Goal: Find contact information: Find contact information

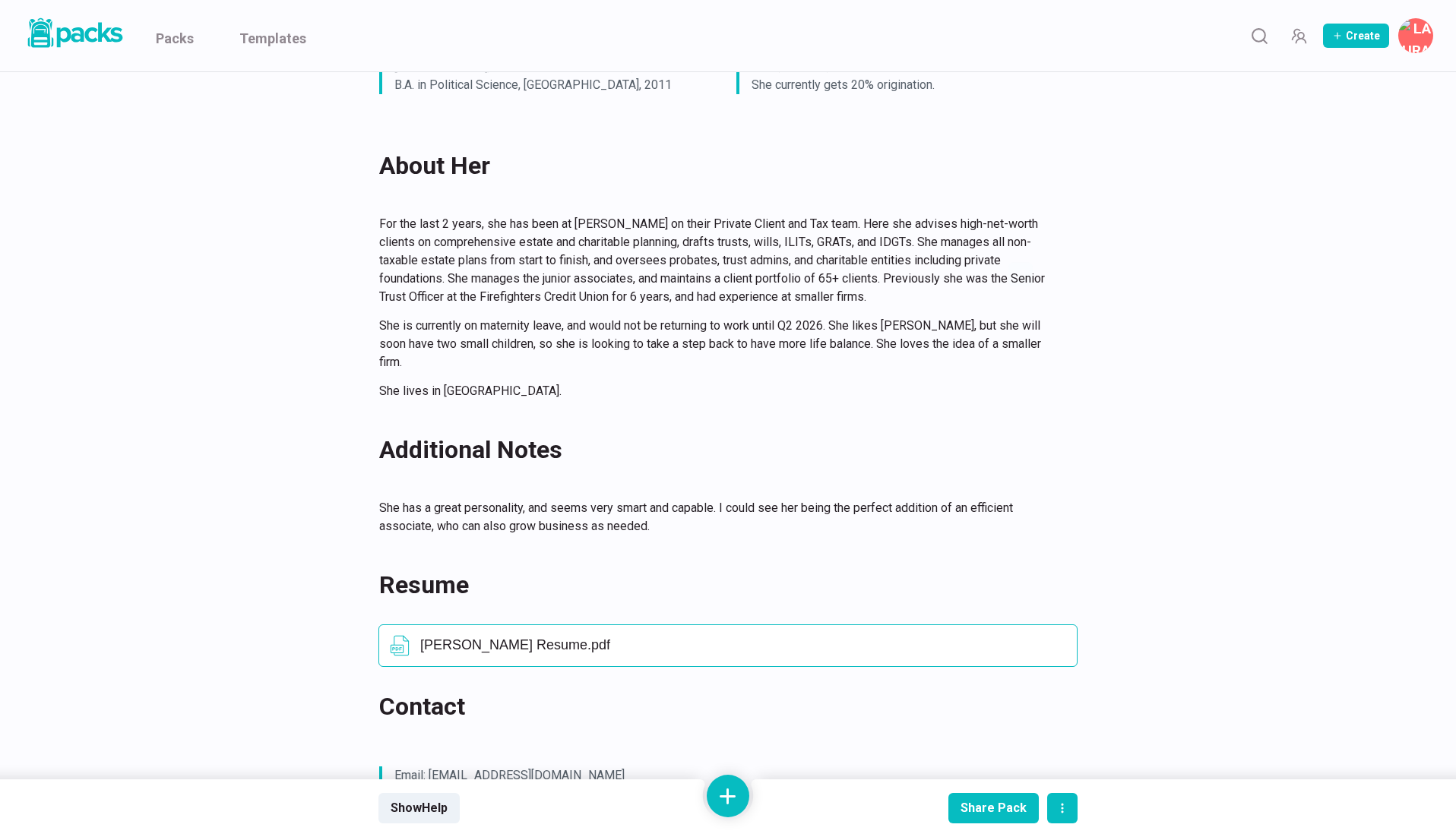
scroll to position [904, 0]
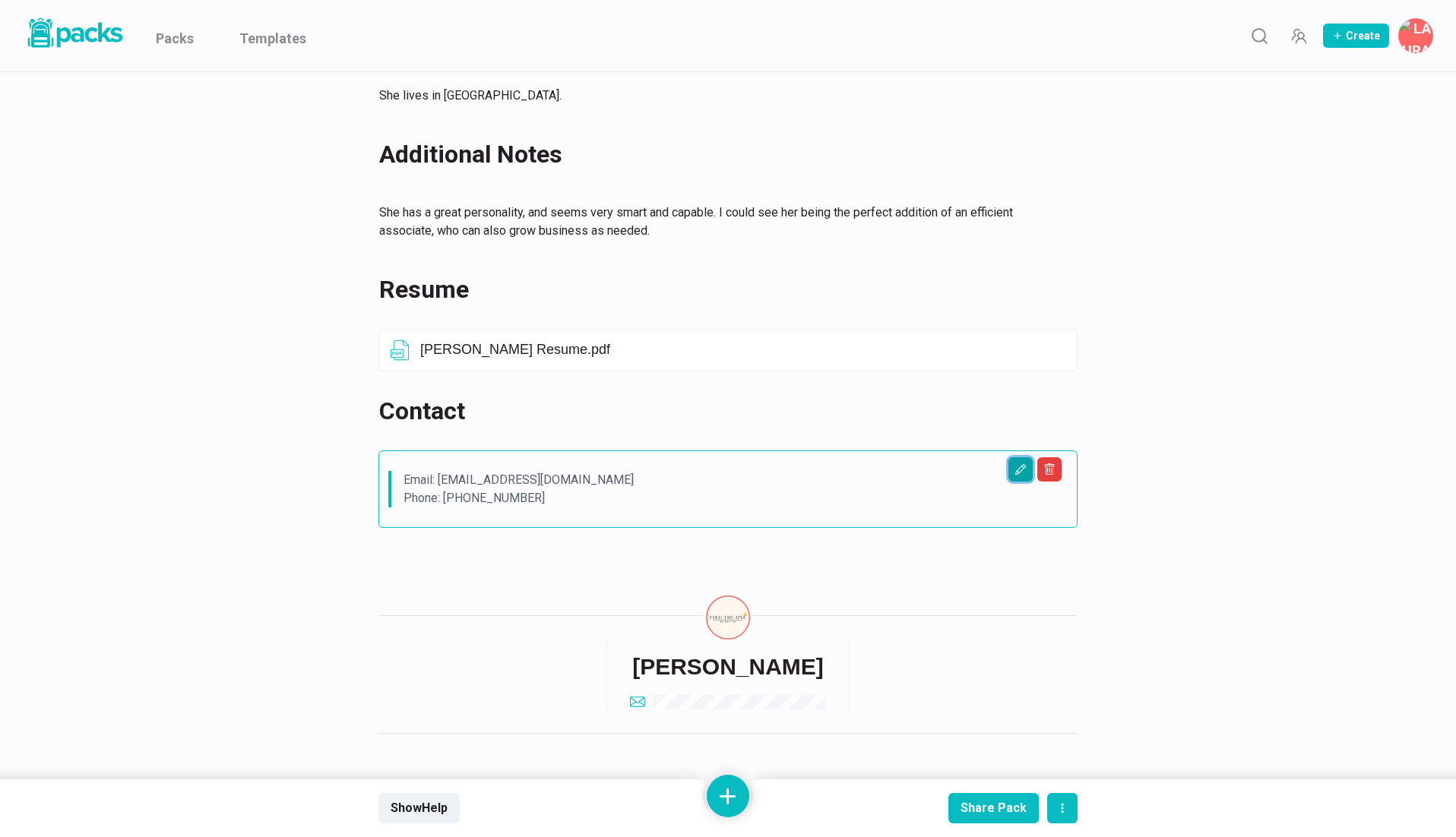
click at [1018, 463] on icon "Edit asset" at bounding box center [1020, 469] width 12 height 12
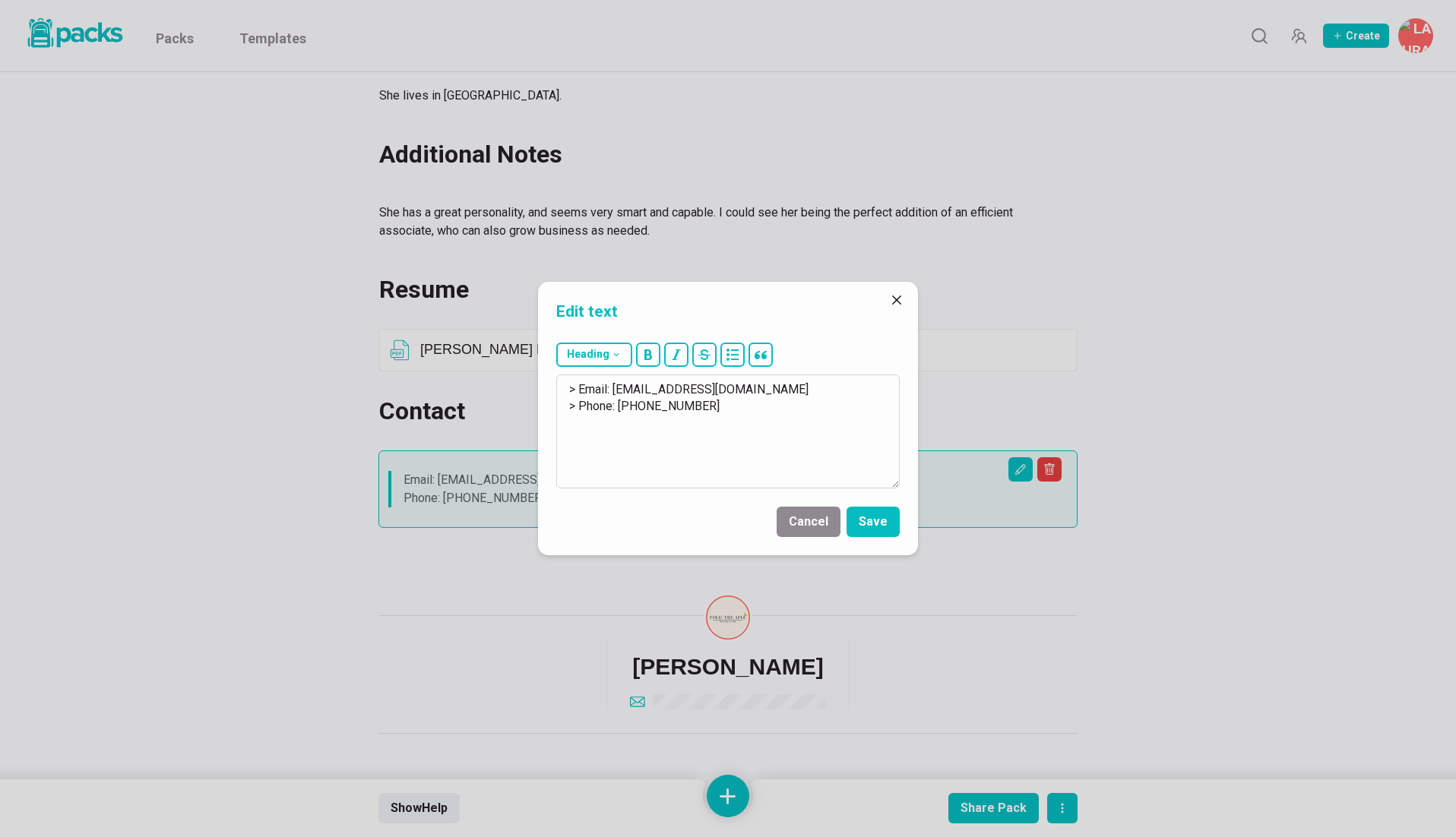
drag, startPoint x: 614, startPoint y: 387, endPoint x: 760, endPoint y: 382, distance: 146.1
click at [760, 382] on textarea "> Email: lmansuryan@gmail.com > Phone: (818) 434-2842" at bounding box center [727, 432] width 343 height 114
drag, startPoint x: 896, startPoint y: 298, endPoint x: 866, endPoint y: 190, distance: 112.1
click at [896, 291] on button "Close" at bounding box center [896, 300] width 24 height 24
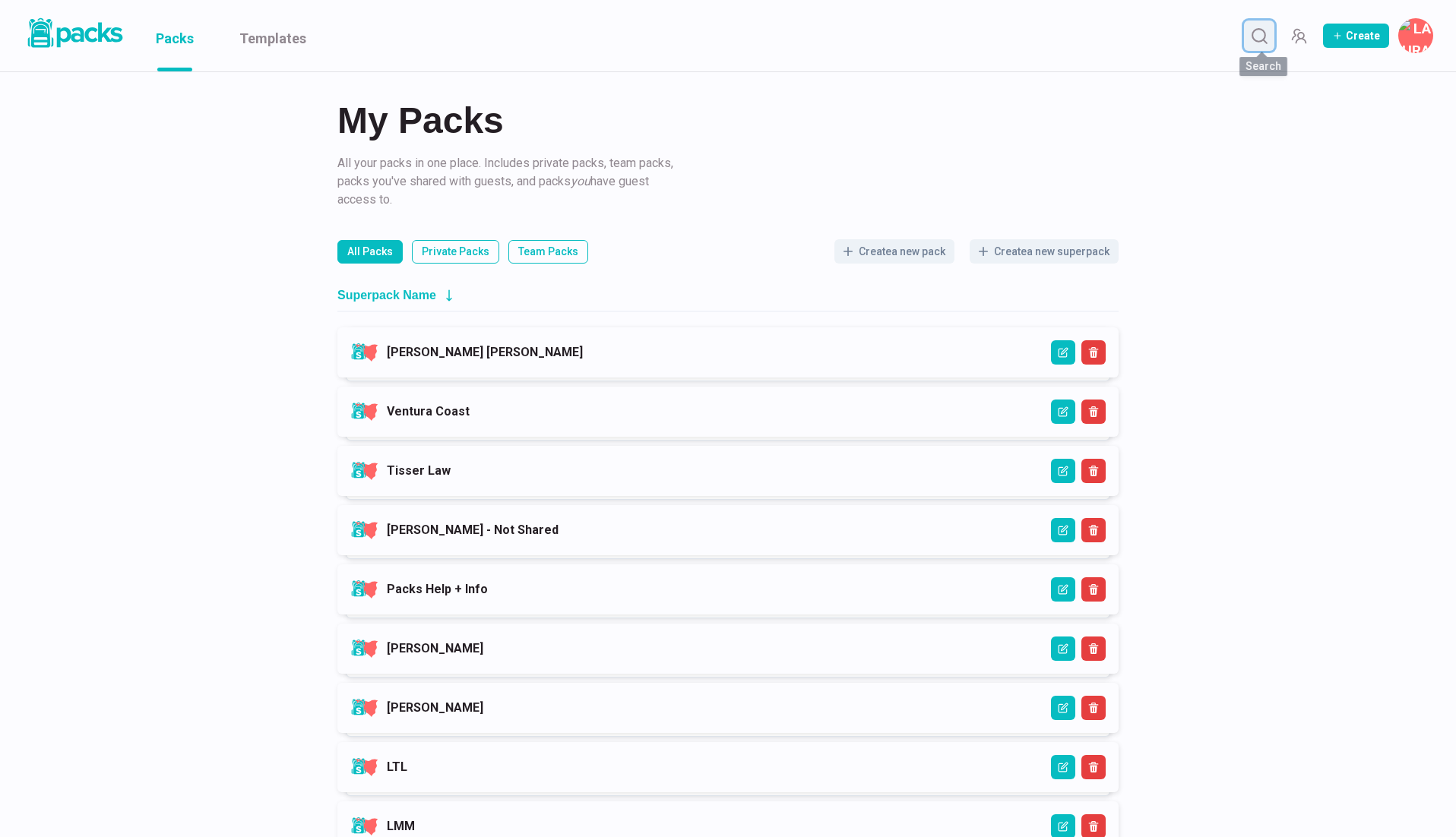
click at [1259, 36] on icon "Search" at bounding box center [1259, 36] width 19 height 19
type input "[PERSON_NAME]"
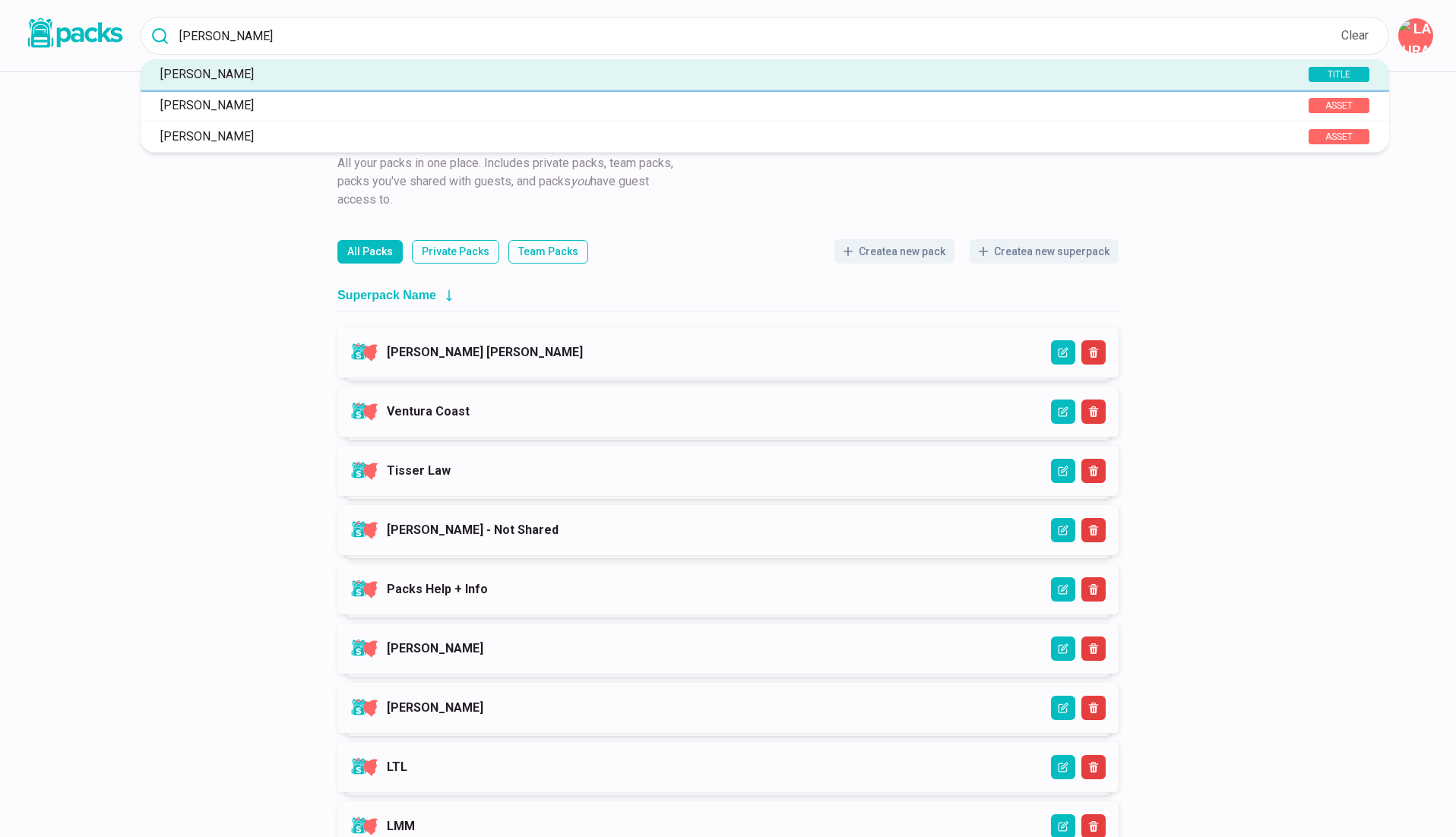
click at [505, 80] on p "[PERSON_NAME]" at bounding box center [702, 74] width 1098 height 14
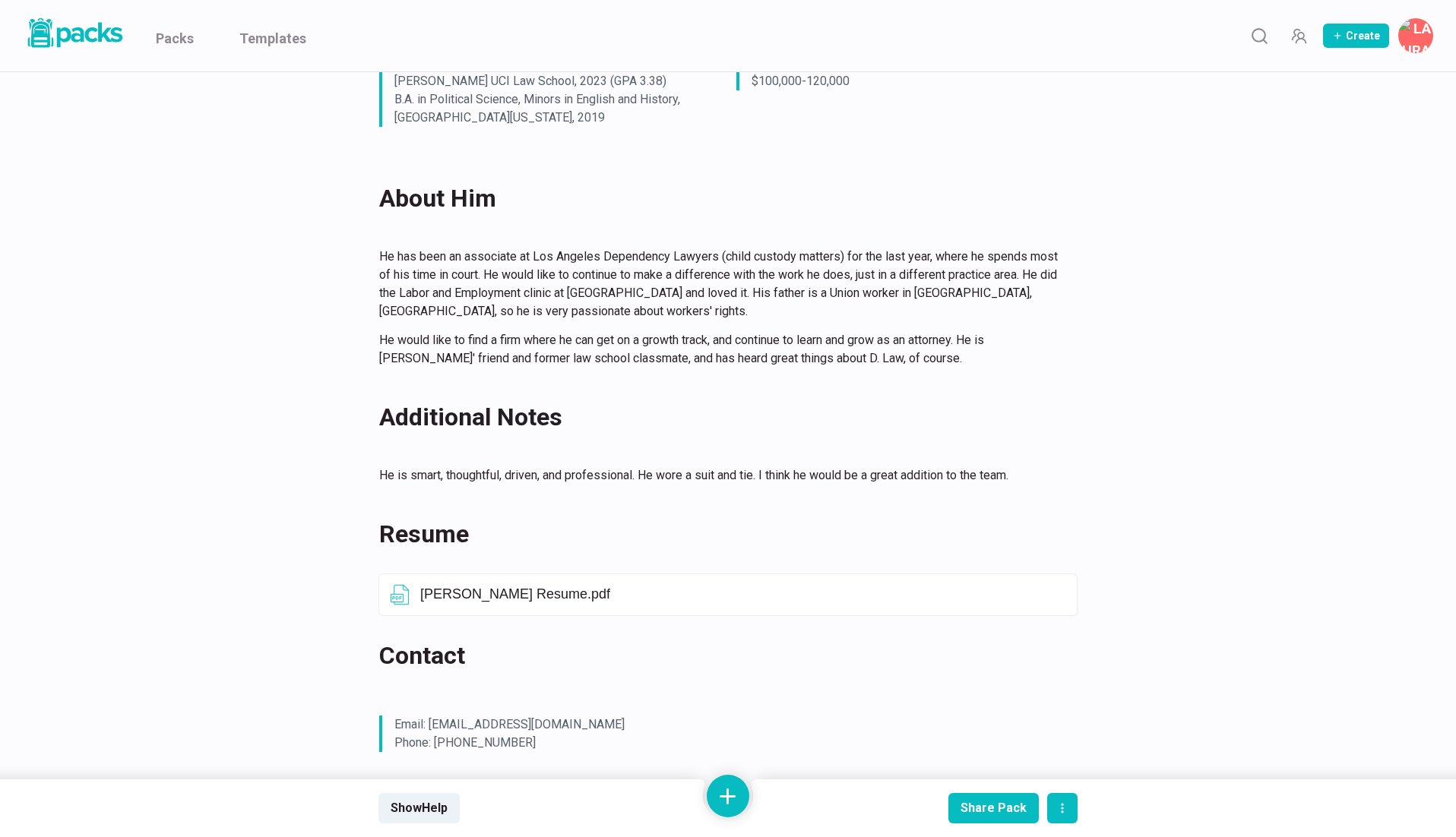
scroll to position [340, 0]
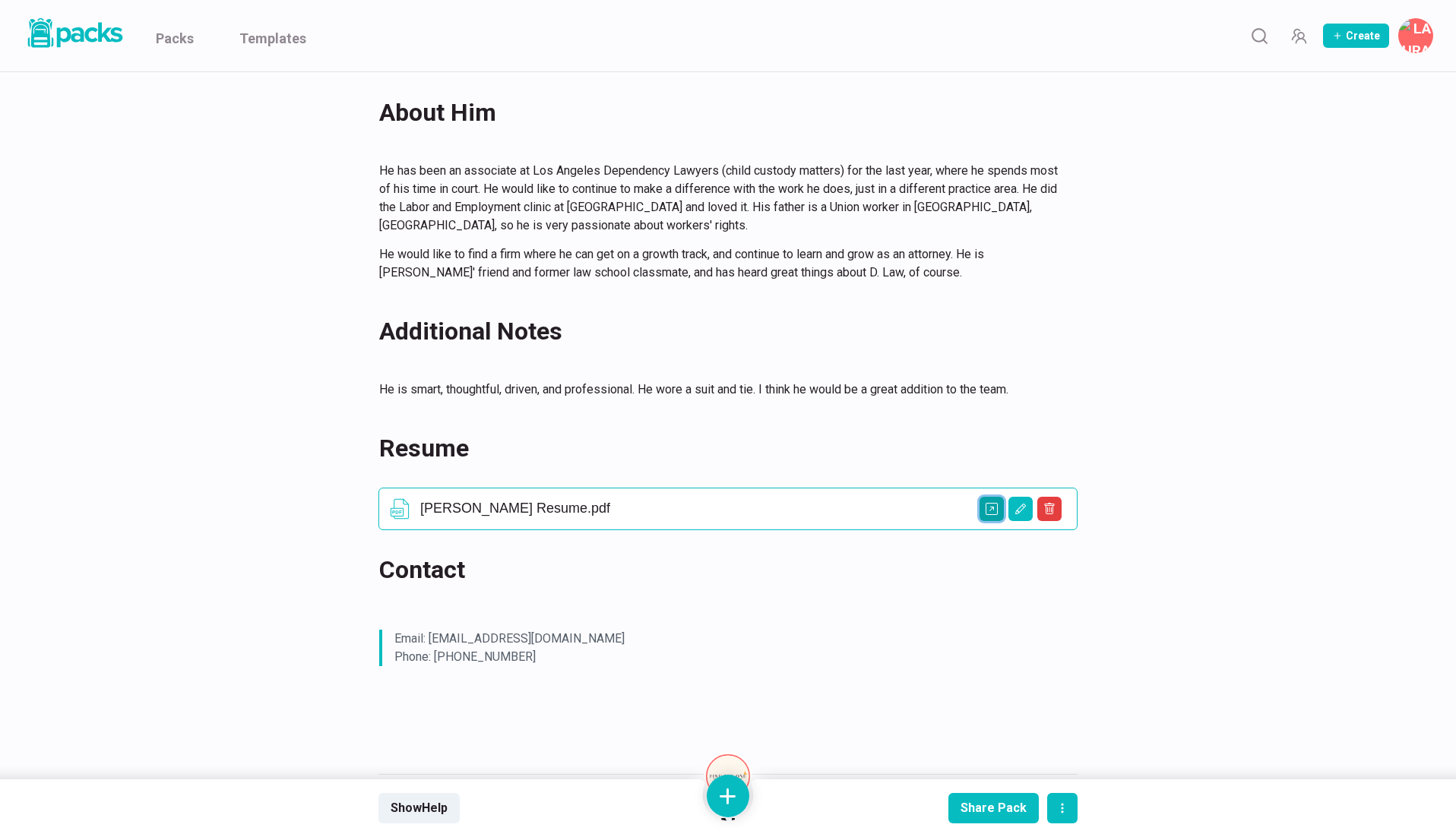
click at [987, 511] on icon "Open external link" at bounding box center [991, 508] width 12 height 12
